Goal: Find specific page/section: Find specific page/section

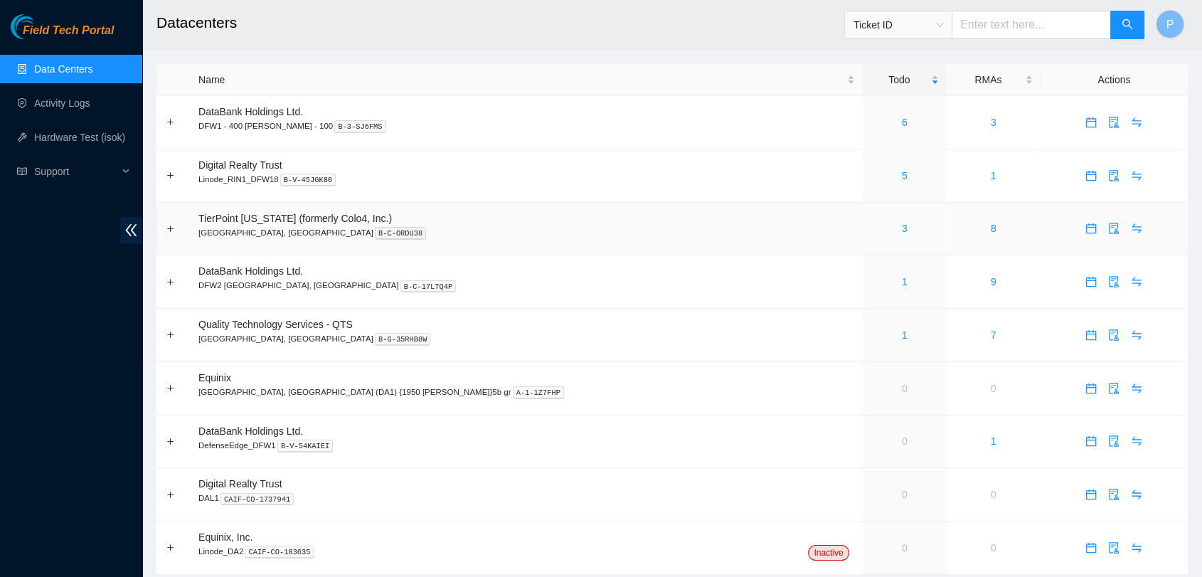
click at [863, 240] on td "3" at bounding box center [905, 229] width 84 height 53
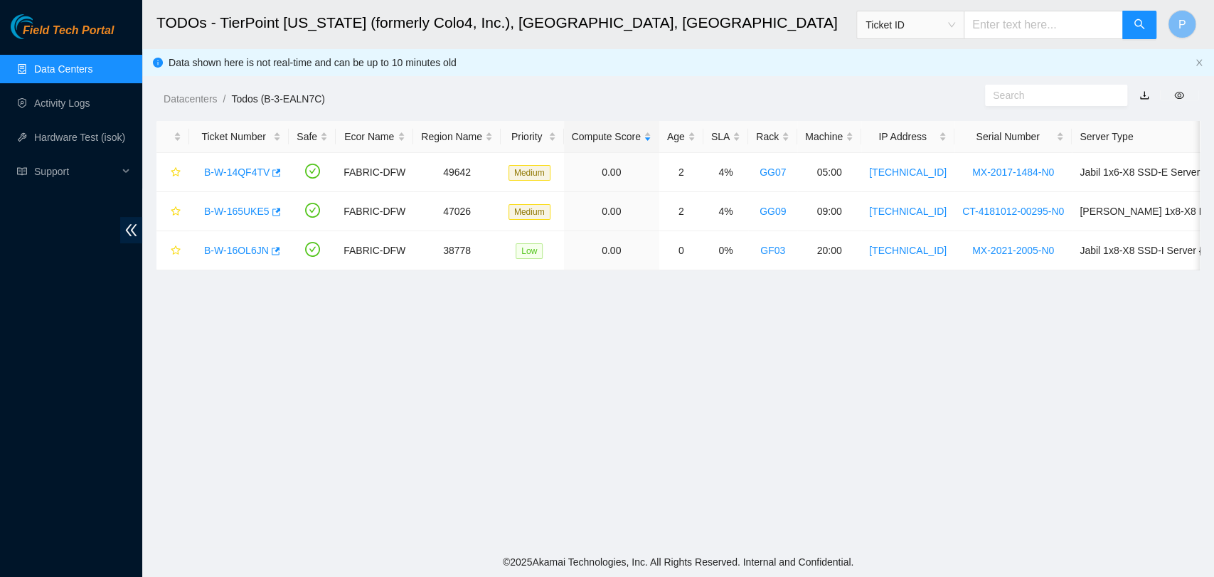
click at [92, 63] on link "Data Centers" at bounding box center [63, 68] width 58 height 11
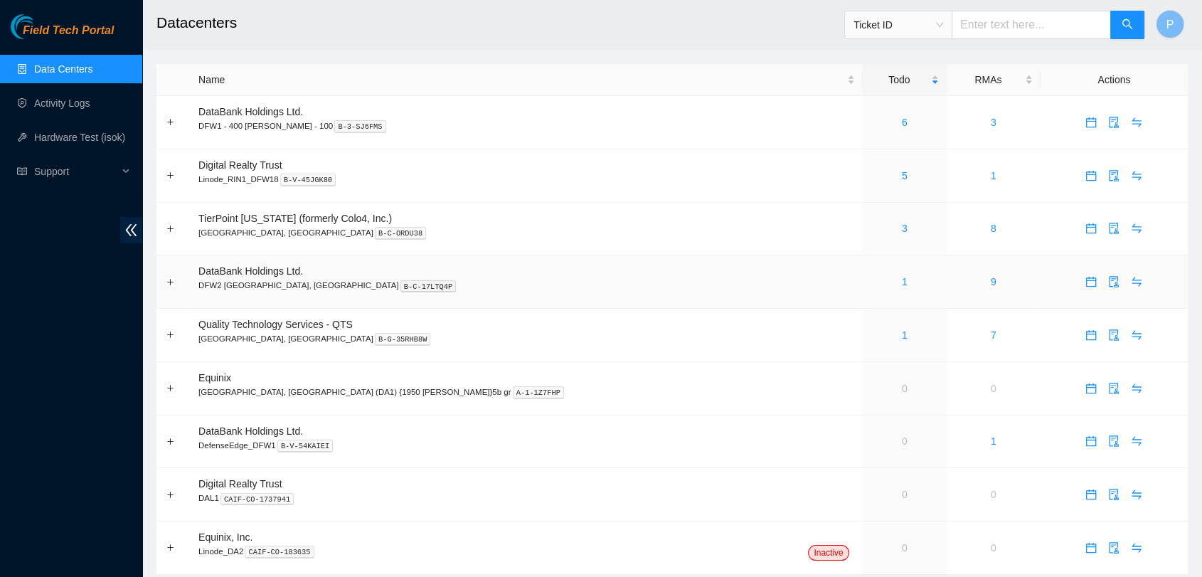
click at [870, 284] on div "1" at bounding box center [904, 282] width 68 height 16
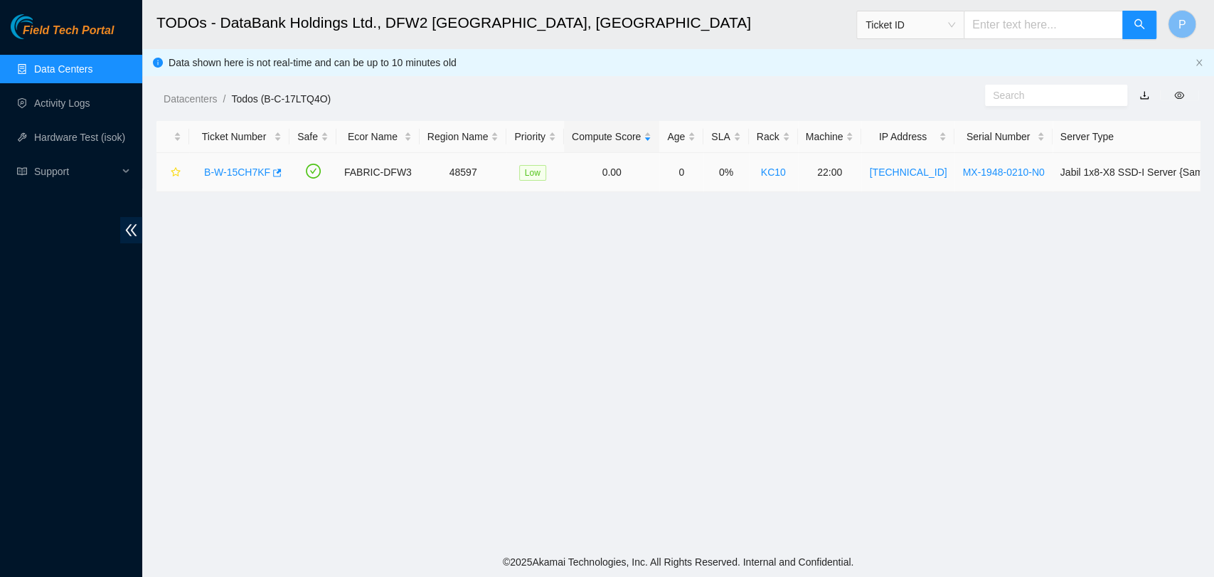
click at [216, 174] on link "B-W-15CH7KF" at bounding box center [237, 171] width 66 height 11
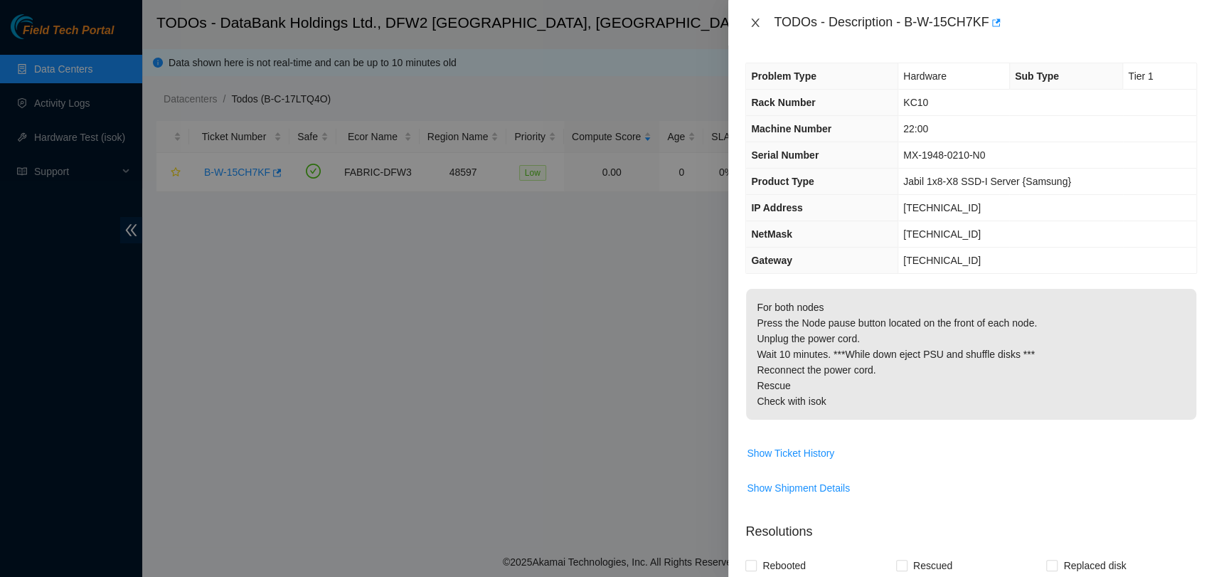
click at [755, 26] on icon "close" at bounding box center [754, 22] width 11 height 11
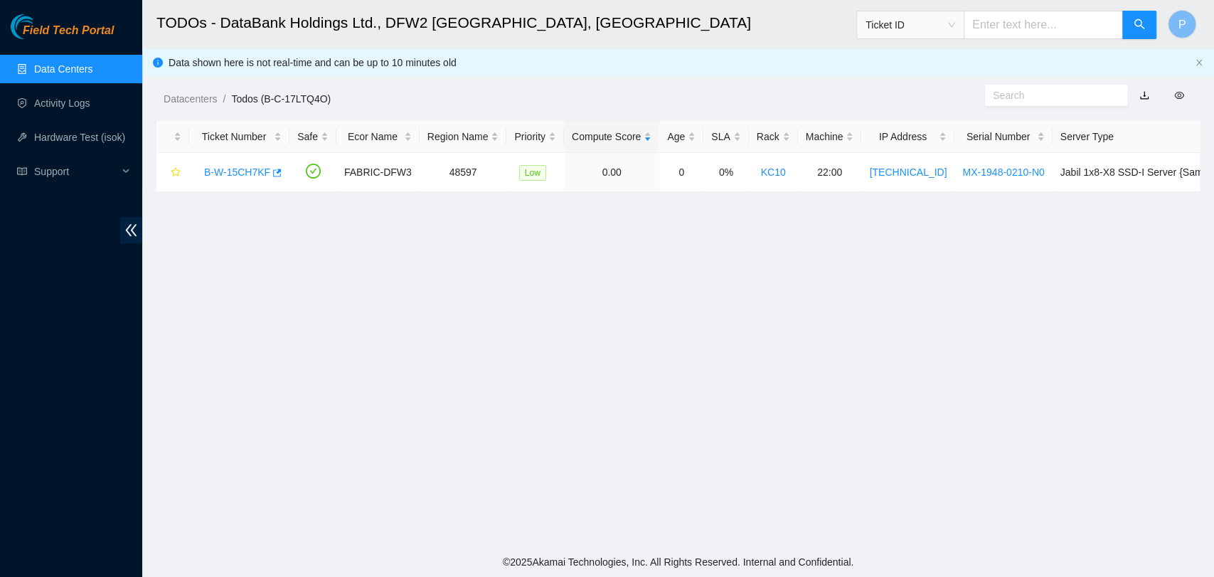
click at [85, 65] on link "Data Centers" at bounding box center [63, 68] width 58 height 11
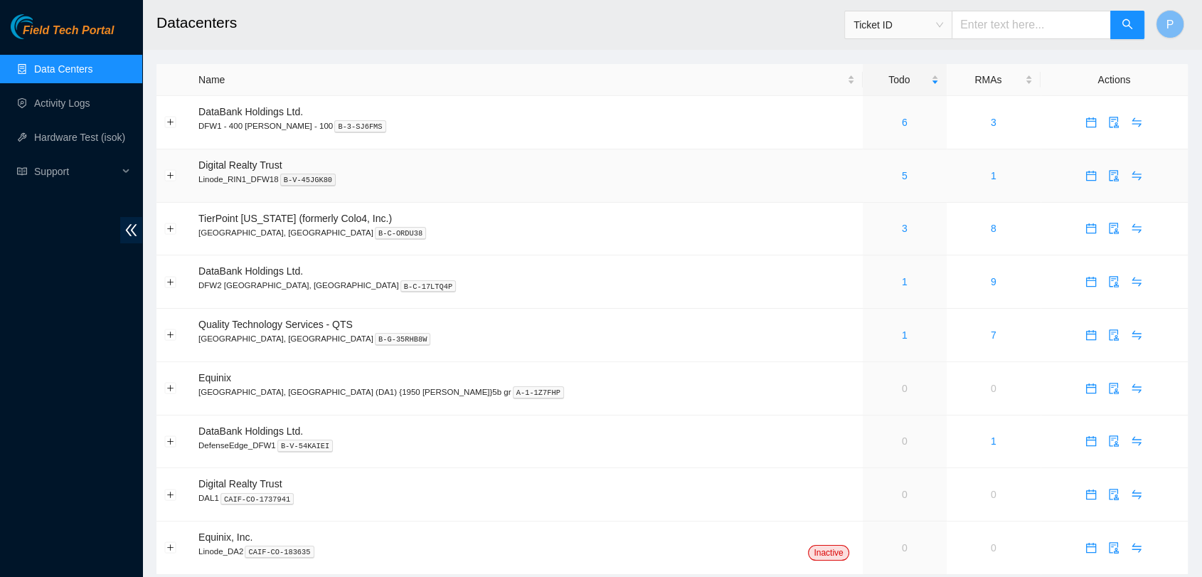
click at [870, 176] on div "5" at bounding box center [904, 176] width 68 height 16
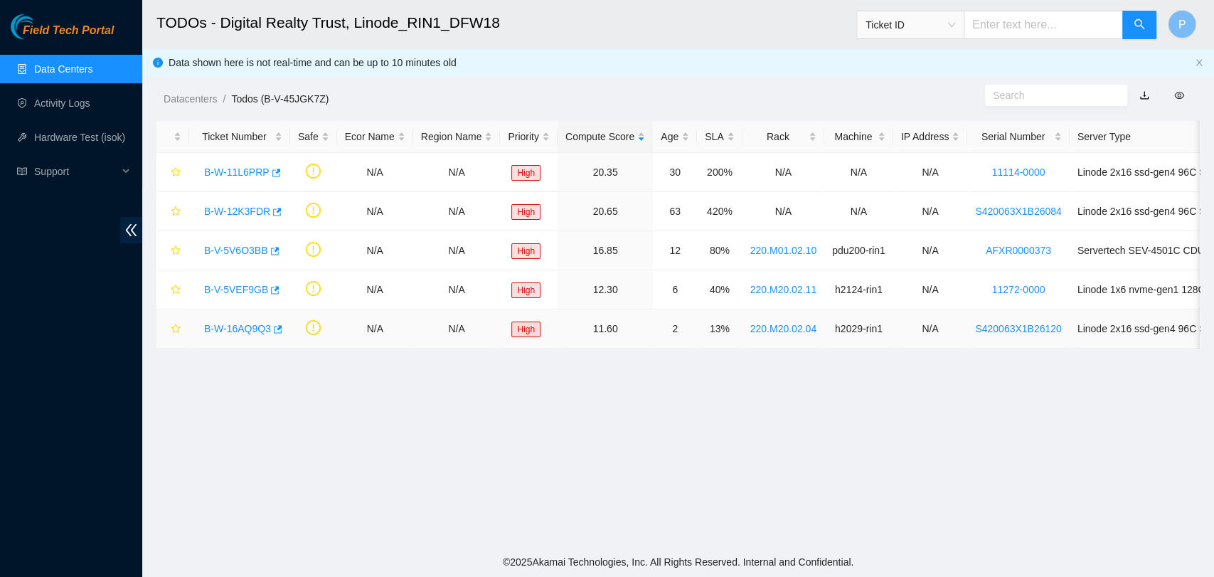
click at [233, 331] on link "B-W-16AQ9Q3" at bounding box center [237, 328] width 67 height 11
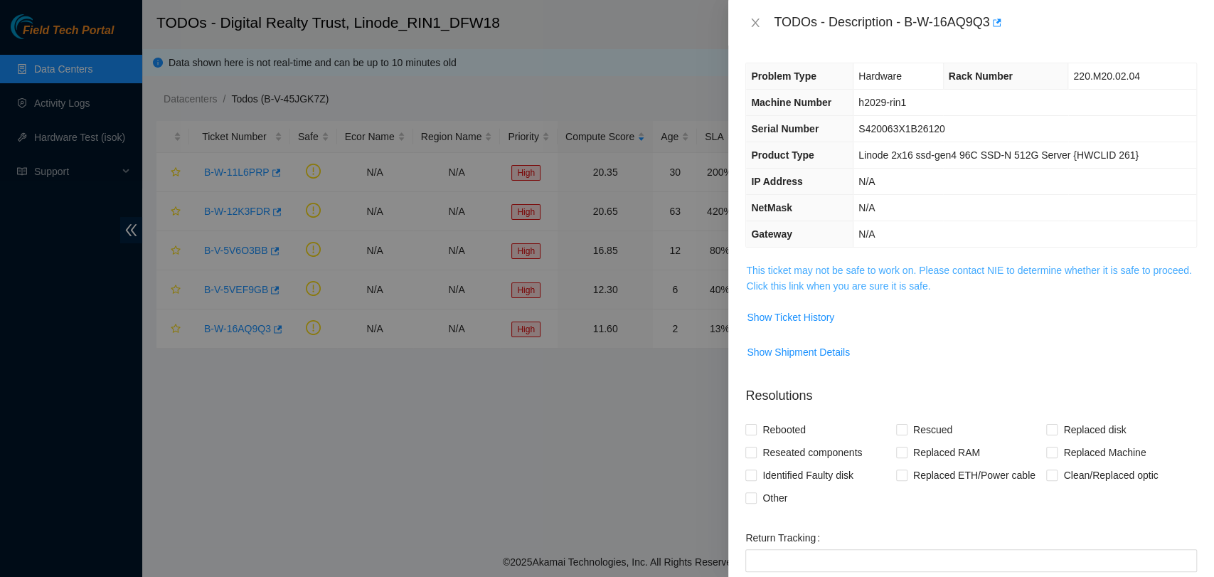
click at [921, 284] on link "This ticket may not be safe to work on. Please contact NIE to determine whether…" at bounding box center [968, 278] width 445 height 27
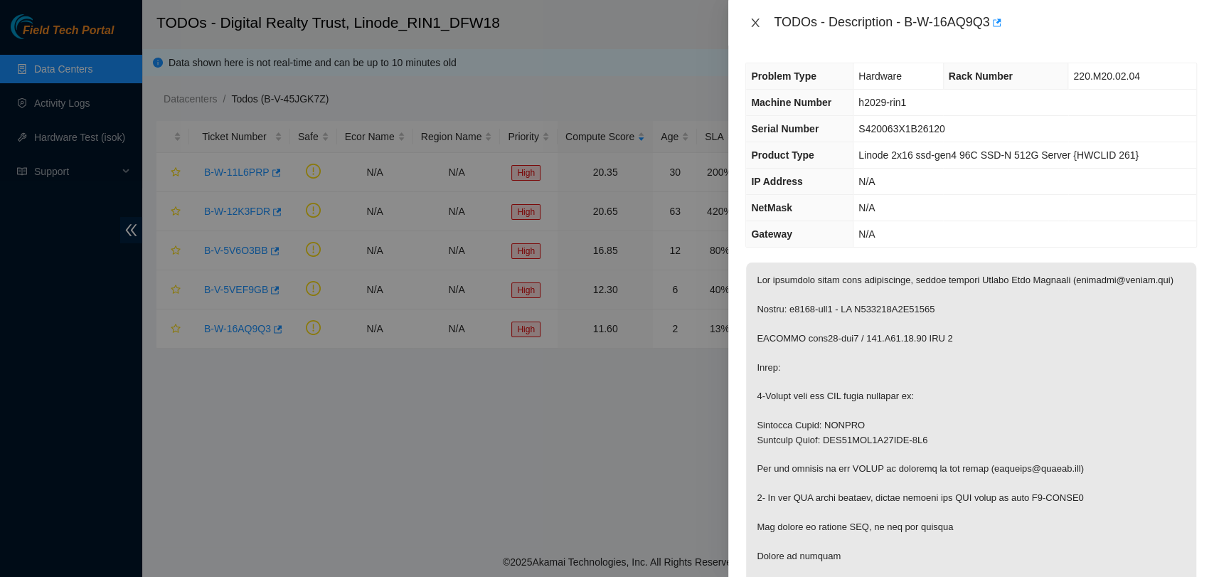
click at [749, 21] on button "Close" at bounding box center [755, 23] width 20 height 14
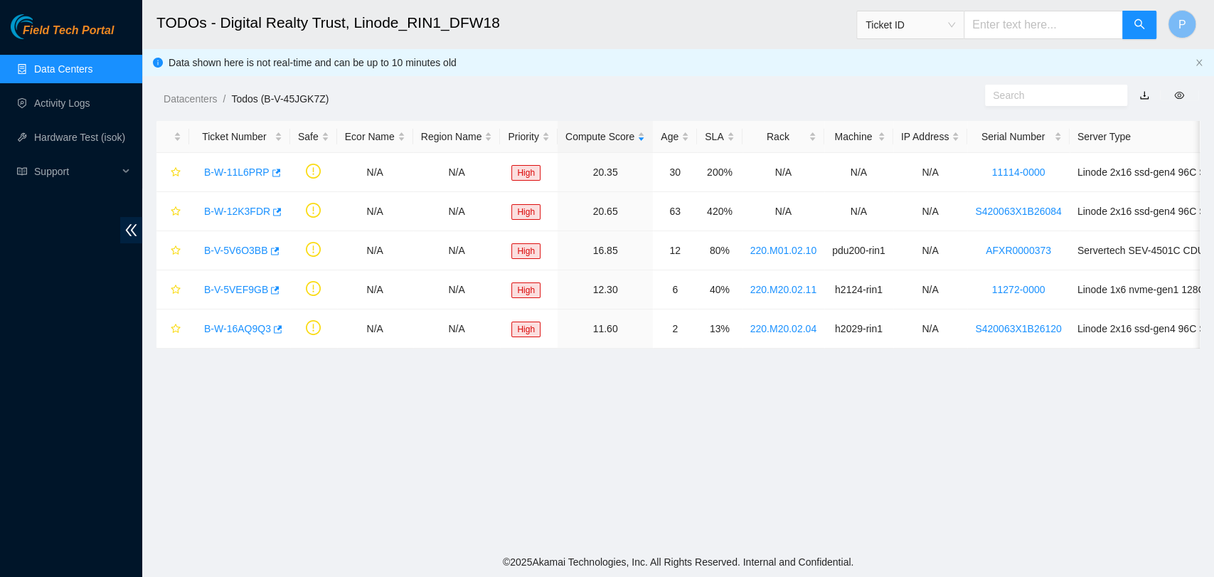
click at [92, 64] on link "Data Centers" at bounding box center [63, 68] width 58 height 11
